Goal: Navigation & Orientation: Go to known website

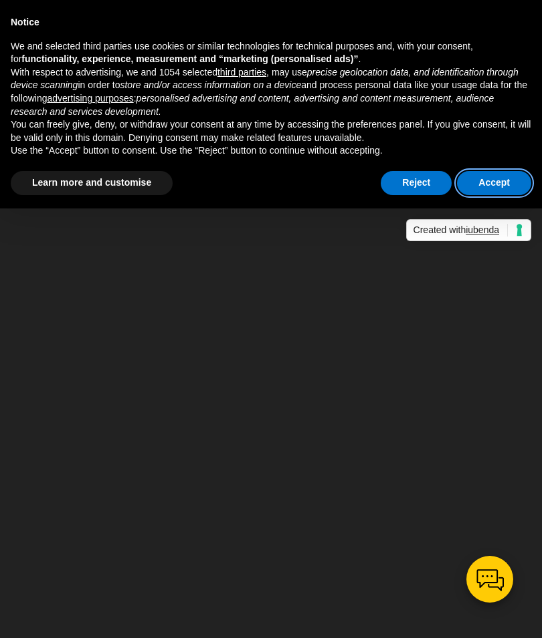
click at [509, 182] on button "Accept" at bounding box center [494, 183] width 74 height 24
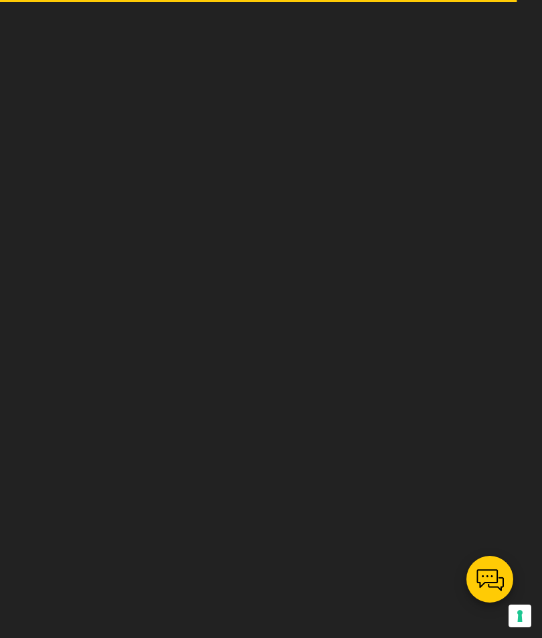
click at [495, 181] on div at bounding box center [271, 319] width 542 height 638
click at [479, 292] on div at bounding box center [271, 319] width 542 height 638
click at [523, 626] on button "Your consent preferences for tracking technologies" at bounding box center [519, 616] width 23 height 23
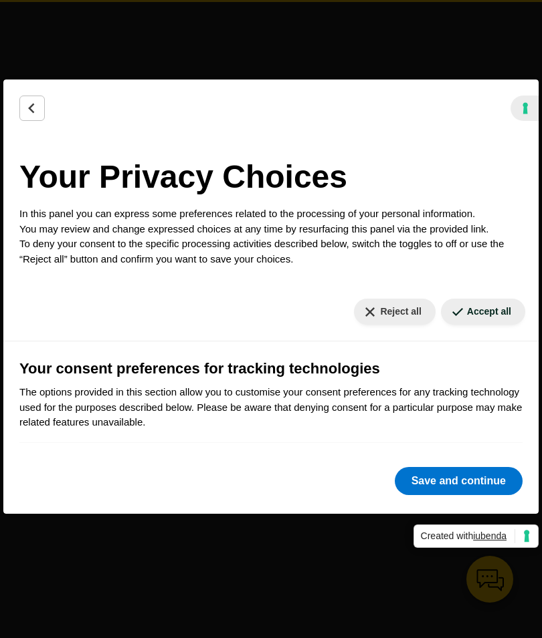
click at [489, 481] on button "Save and continue" at bounding box center [458, 481] width 128 height 28
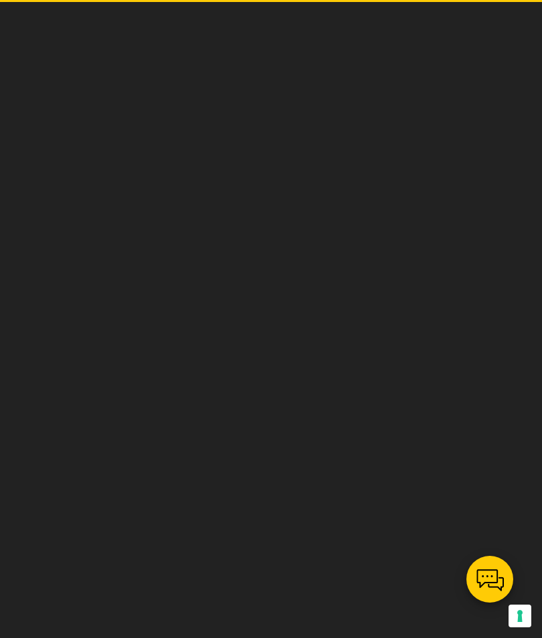
click at [493, 577] on button at bounding box center [489, 579] width 47 height 47
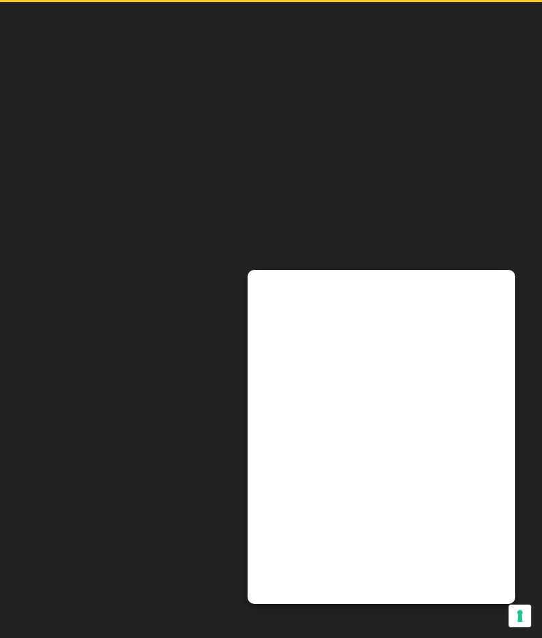
click at [505, 285] on button "X" at bounding box center [501, 282] width 27 height 25
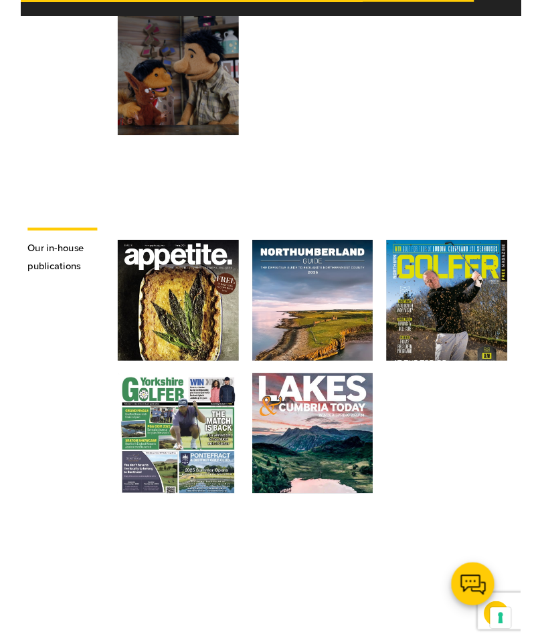
scroll to position [3139, 0]
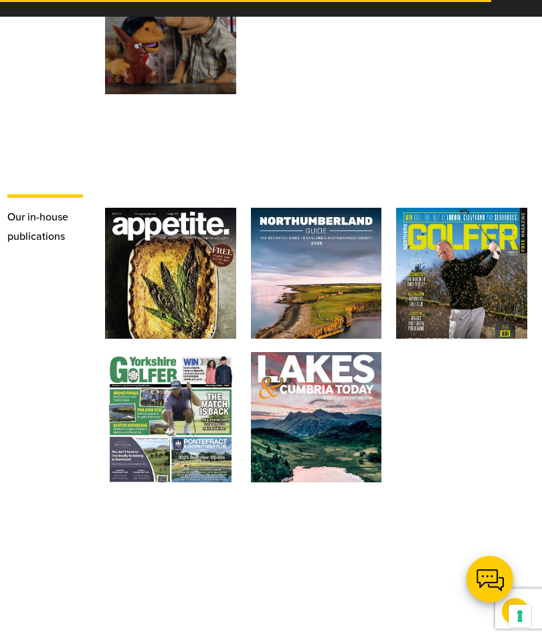
click at [331, 401] on div "Lakes & Cumbria [DATE]" at bounding box center [315, 405] width 76 height 51
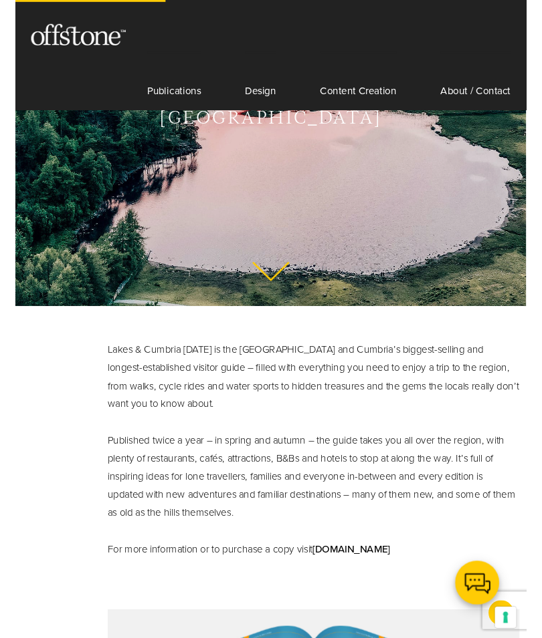
scroll to position [378, 0]
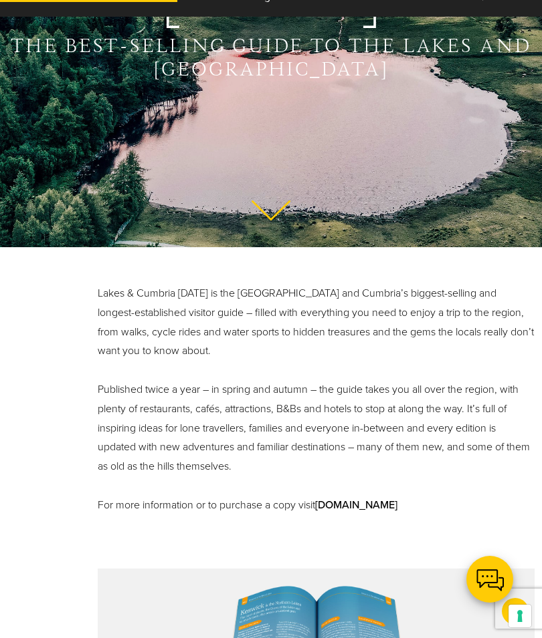
click at [397, 501] on link "www.lakesandcumbriatoday.co.uk" at bounding box center [356, 505] width 82 height 13
